Goal: Complete application form: Complete application form

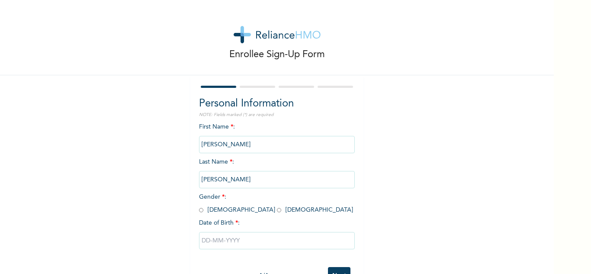
click at [244, 125] on div "First Name * : [PERSON_NAME] Last Name * : [PERSON_NAME] Gender * : [DEMOGRAPHI…" at bounding box center [277, 192] width 156 height 140
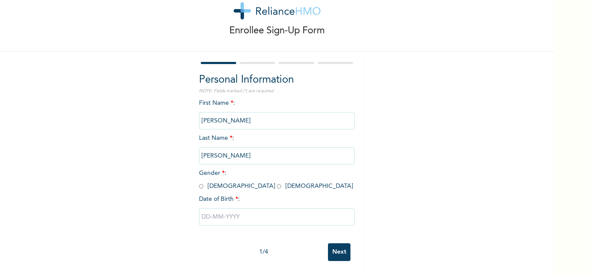
click at [277, 182] on input "radio" at bounding box center [279, 186] width 4 height 8
radio input "true"
click at [231, 213] on input "text" at bounding box center [277, 216] width 156 height 17
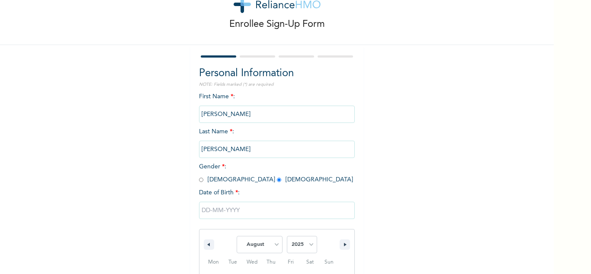
scroll to position [119, 0]
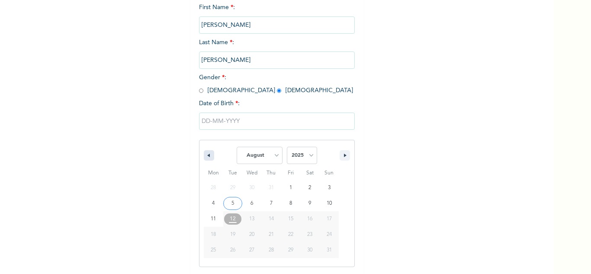
click at [206, 157] on icon "button" at bounding box center [208, 155] width 4 height 3
select select "6"
click at [204, 121] on input "text" at bounding box center [277, 120] width 156 height 17
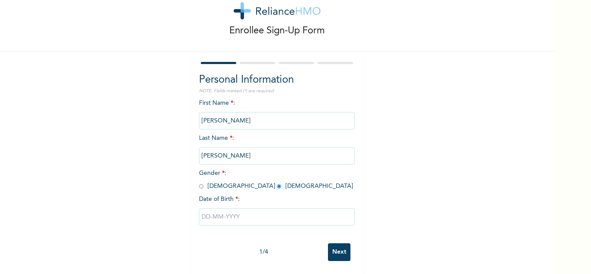
click at [238, 210] on input "text" at bounding box center [277, 216] width 156 height 17
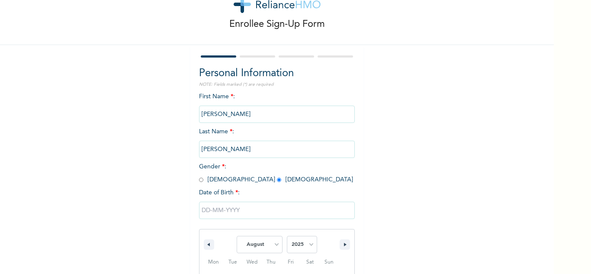
scroll to position [119, 0]
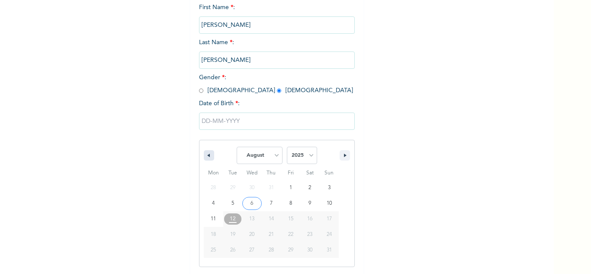
click at [206, 157] on icon "button" at bounding box center [208, 155] width 4 height 3
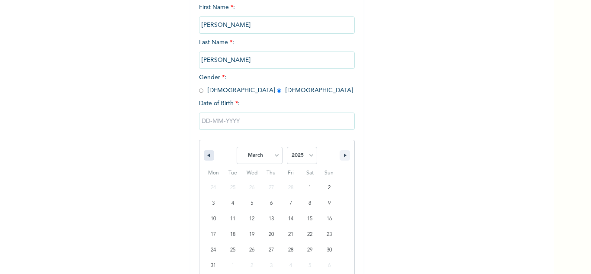
click at [206, 157] on icon "button" at bounding box center [208, 155] width 4 height 3
select select "1"
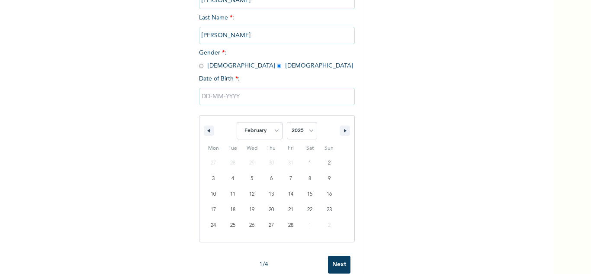
scroll to position [164, 0]
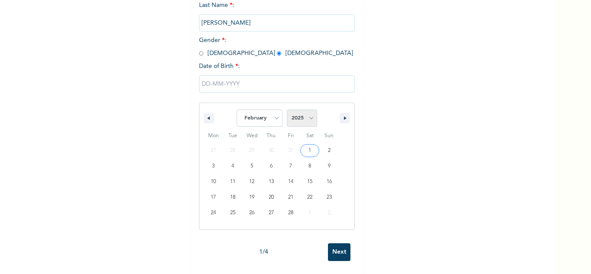
click at [309, 109] on select "2025 2024 2023 2022 2021 2020 2019 2018 2017 2016 2015 2014 2013 2012 2011 2010…" at bounding box center [302, 117] width 30 height 17
click at [306, 110] on select "2025 2024 2023 2022 2021 2020 2019 2018 2017 2016 2015 2014 2013 2012 2011 2010…" at bounding box center [302, 117] width 30 height 17
click at [306, 109] on select "2025 2024 2023 2022 2021 2020 2019 2018 2017 2016 2015 2014 2013 2012 2011 2010…" at bounding box center [302, 117] width 30 height 17
select select "1996"
click at [287, 109] on select "2025 2024 2023 2022 2021 2020 2019 2018 2017 2016 2015 2014 2013 2012 2011 2010…" at bounding box center [302, 117] width 30 height 17
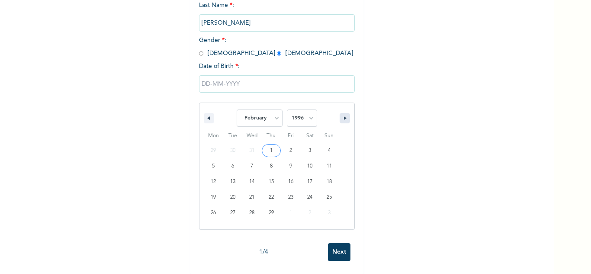
click at [340, 113] on button "button" at bounding box center [345, 118] width 10 height 10
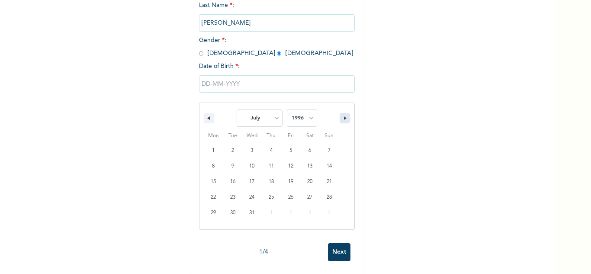
click at [340, 113] on button "button" at bounding box center [345, 118] width 10 height 10
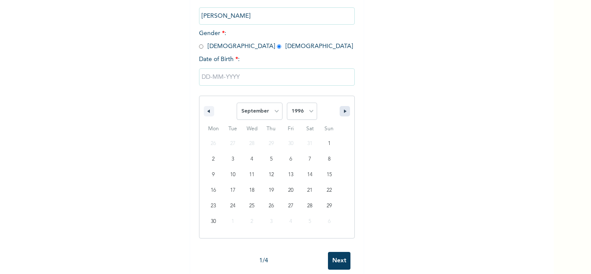
click at [340, 108] on button "button" at bounding box center [345, 111] width 10 height 10
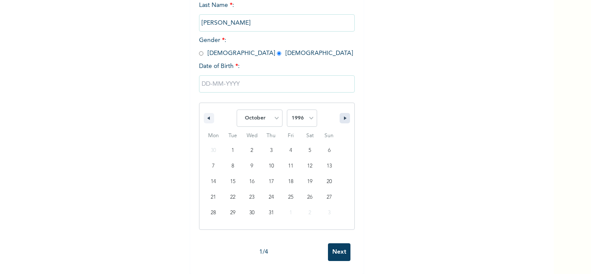
click at [340, 113] on button "button" at bounding box center [345, 118] width 10 height 10
select select "10"
type input "[DATE]"
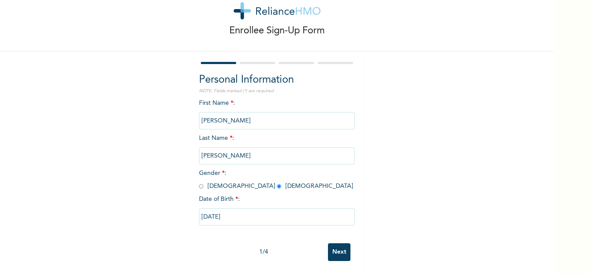
click at [335, 243] on input "Next" at bounding box center [339, 252] width 22 height 18
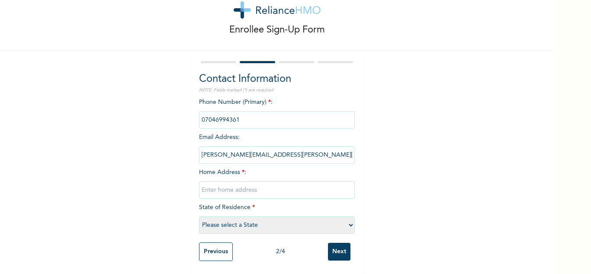
click at [239, 115] on input "phone" at bounding box center [277, 119] width 156 height 17
click at [239, 116] on input "phone" at bounding box center [277, 119] width 156 height 17
click at [239, 115] on input "phone" at bounding box center [277, 119] width 156 height 17
drag, startPoint x: 199, startPoint y: 115, endPoint x: 239, endPoint y: 116, distance: 39.8
click at [239, 116] on input "phone" at bounding box center [277, 119] width 156 height 17
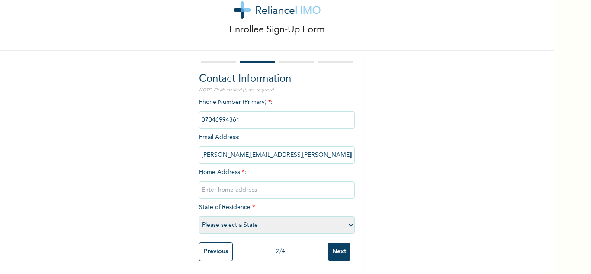
click at [238, 119] on input "phone" at bounding box center [277, 119] width 156 height 17
click at [237, 114] on input "phone" at bounding box center [277, 119] width 156 height 17
click at [215, 115] on input "phone" at bounding box center [277, 119] width 156 height 17
click at [214, 111] on input "phone" at bounding box center [277, 119] width 156 height 17
click at [214, 115] on input "phone" at bounding box center [277, 119] width 156 height 17
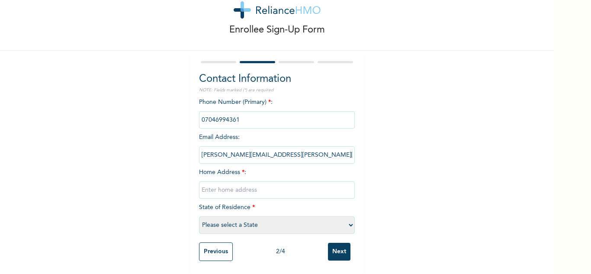
click at [214, 115] on input "phone" at bounding box center [277, 119] width 156 height 17
click at [243, 114] on input "phone" at bounding box center [277, 119] width 156 height 17
click at [215, 182] on input "text" at bounding box center [277, 189] width 156 height 17
click at [221, 188] on input "text" at bounding box center [277, 189] width 156 height 17
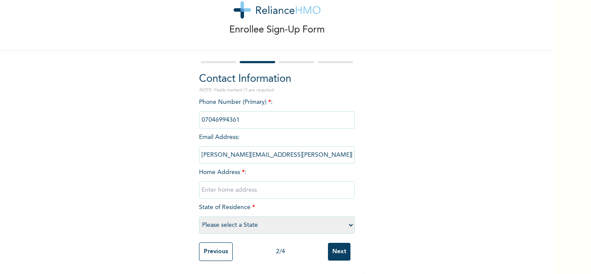
click at [252, 113] on input "phone" at bounding box center [277, 119] width 156 height 17
click at [239, 114] on input "phone" at bounding box center [277, 119] width 156 height 17
click at [234, 116] on input "phone" at bounding box center [277, 119] width 156 height 17
click at [207, 116] on input "phone" at bounding box center [277, 119] width 156 height 17
click at [229, 116] on input "phone" at bounding box center [277, 119] width 156 height 17
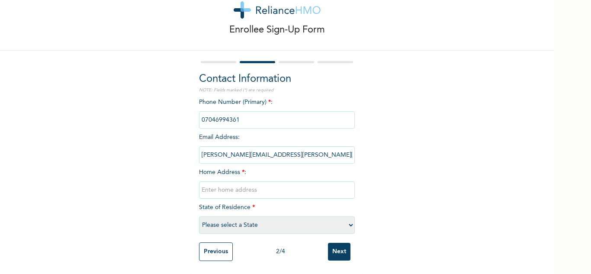
click at [215, 116] on input "phone" at bounding box center [277, 119] width 156 height 17
drag, startPoint x: 234, startPoint y: 112, endPoint x: 212, endPoint y: 116, distance: 22.5
click at [225, 115] on input "phone" at bounding box center [277, 119] width 156 height 17
click at [227, 184] on input "text" at bounding box center [277, 189] width 156 height 17
type input "a"
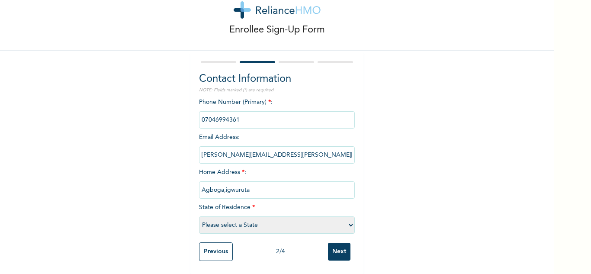
scroll to position [31, 0]
type input "Agboga,igwuruta"
click at [244, 218] on select "Please select a State [PERSON_NAME] (FCT) [PERSON_NAME] Ibom [GEOGRAPHIC_DATA] …" at bounding box center [277, 224] width 156 height 17
select select "33"
click at [199, 216] on select "Please select a State [PERSON_NAME] (FCT) [PERSON_NAME] Ibom [GEOGRAPHIC_DATA] …" at bounding box center [277, 224] width 156 height 17
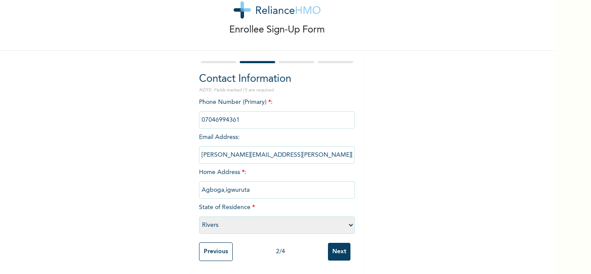
click at [334, 244] on input "Next" at bounding box center [339, 252] width 22 height 18
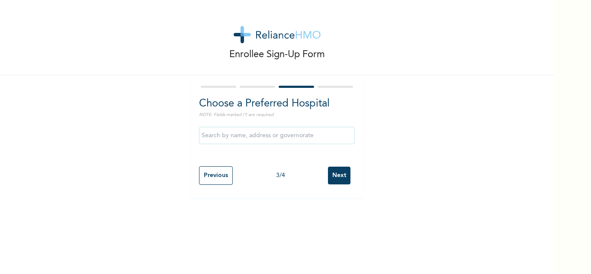
scroll to position [0, 0]
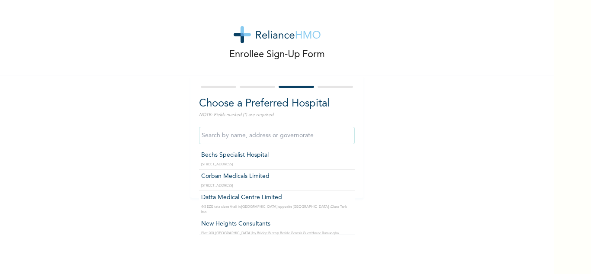
click at [224, 139] on input "text" at bounding box center [277, 135] width 156 height 17
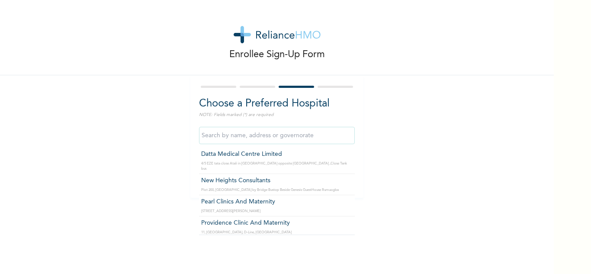
type input "Datta Medical Centre Limited"
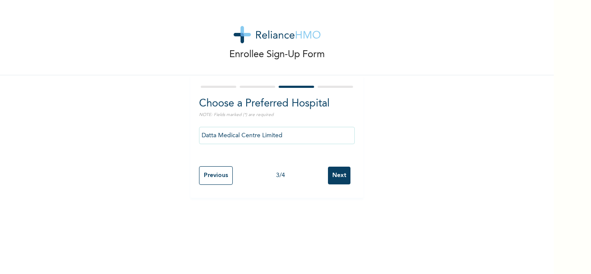
click at [339, 175] on input "Next" at bounding box center [339, 176] width 22 height 18
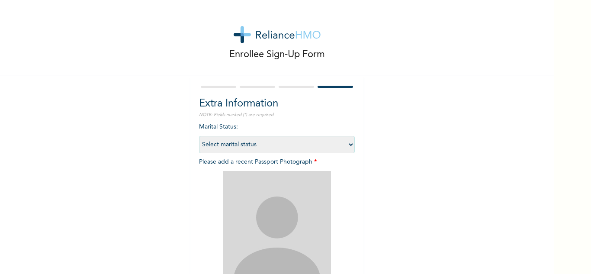
click at [329, 142] on select "Select marital status [DEMOGRAPHIC_DATA] Married [DEMOGRAPHIC_DATA] Widow/[DEMO…" at bounding box center [277, 144] width 156 height 17
select select "1"
click at [199, 136] on select "Select marital status [DEMOGRAPHIC_DATA] Married [DEMOGRAPHIC_DATA] Widow/[DEMO…" at bounding box center [277, 144] width 156 height 17
click at [327, 143] on select "Select marital status [DEMOGRAPHIC_DATA] Married [DEMOGRAPHIC_DATA] Widow/[DEMO…" at bounding box center [277, 144] width 156 height 17
click at [199, 136] on select "Select marital status [DEMOGRAPHIC_DATA] Married [DEMOGRAPHIC_DATA] Widow/[DEMO…" at bounding box center [277, 144] width 156 height 17
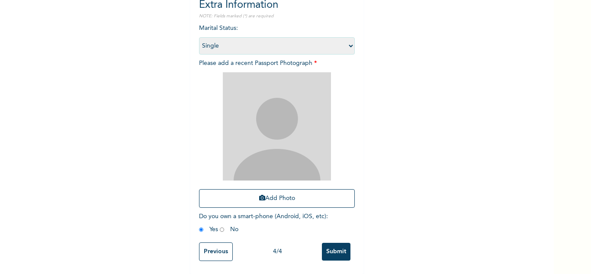
scroll to position [105, 0]
